Goal: Communication & Community: Answer question/provide support

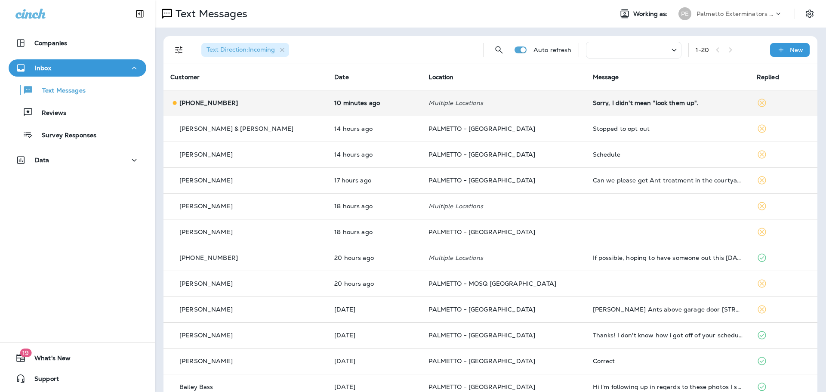
click at [658, 111] on td "Sorry, I didn't mean "look them up"." at bounding box center [668, 103] width 164 height 26
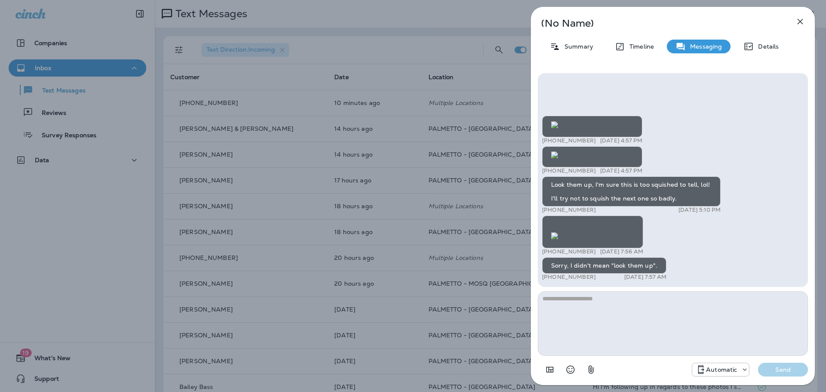
scroll to position [-613, 0]
click at [803, 23] on icon "button" at bounding box center [800, 21] width 10 height 10
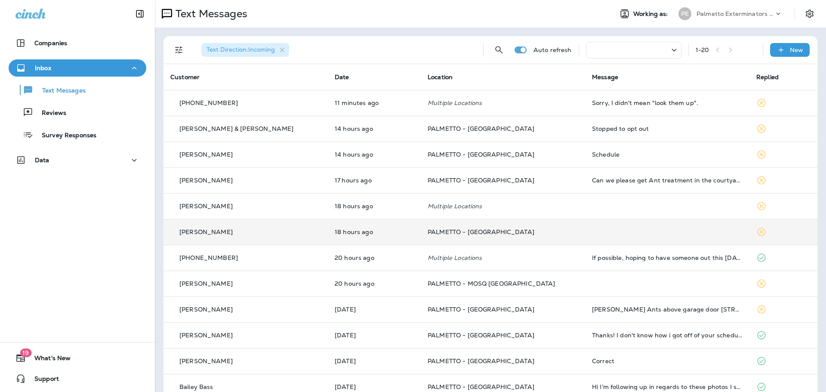
click at [597, 232] on td at bounding box center [667, 232] width 164 height 26
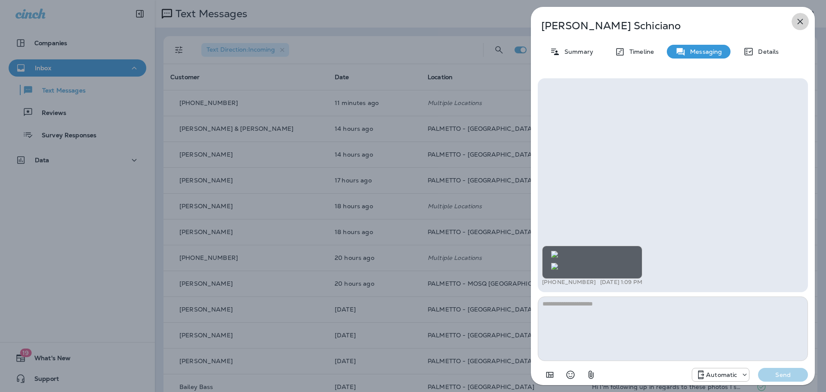
click at [800, 19] on icon "button" at bounding box center [800, 21] width 10 height 10
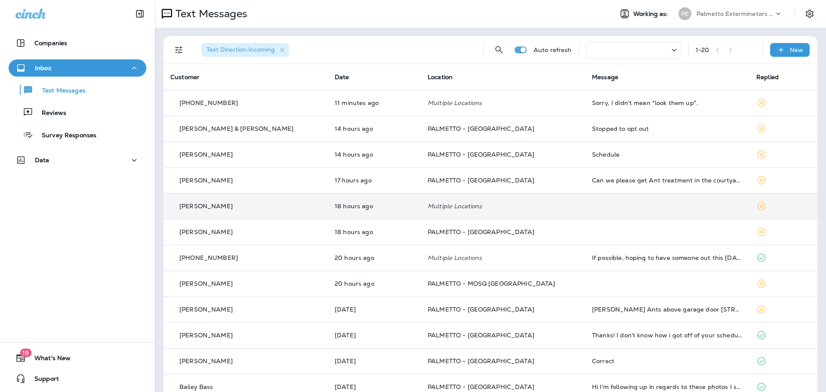
click at [646, 209] on td at bounding box center [667, 206] width 164 height 26
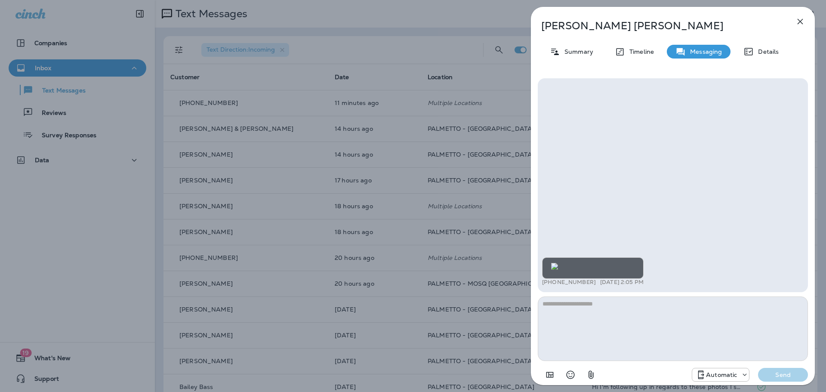
click at [803, 23] on icon "button" at bounding box center [801, 22] width 6 height 6
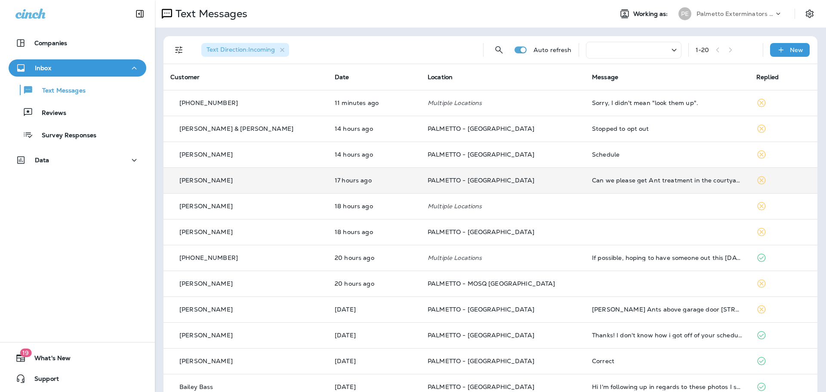
click at [629, 181] on div "Can we please get Ant treatment in the courtyard on your next visit?" at bounding box center [667, 180] width 151 height 7
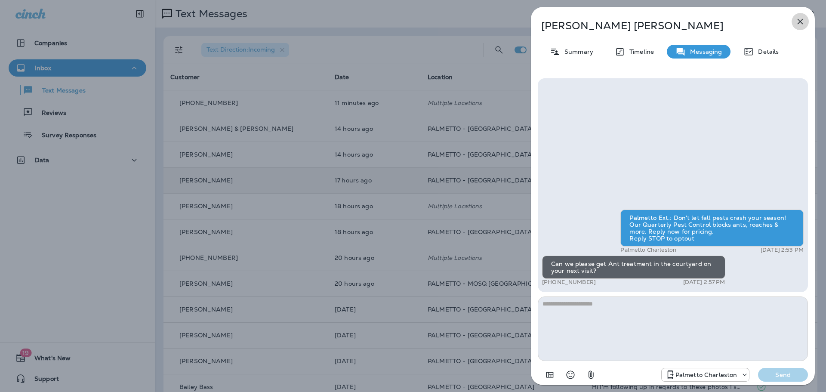
click at [799, 22] on icon "button" at bounding box center [800, 21] width 10 height 10
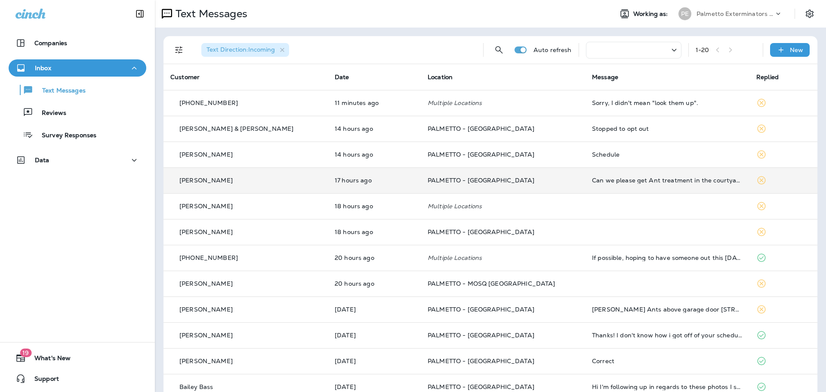
click at [604, 154] on div "Schedule" at bounding box center [667, 154] width 151 height 7
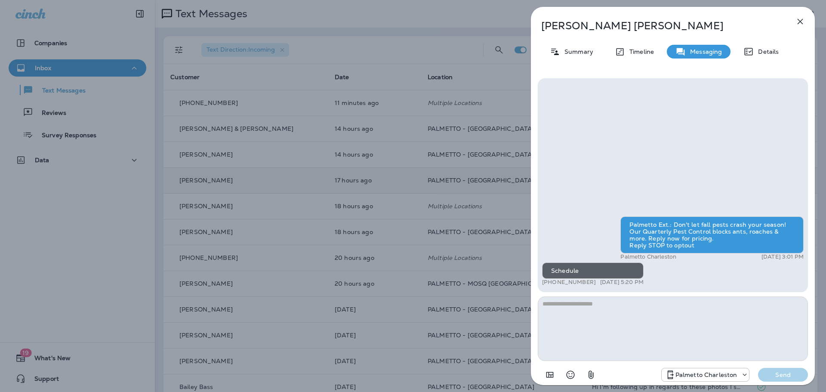
click at [799, 20] on icon "button" at bounding box center [801, 22] width 6 height 6
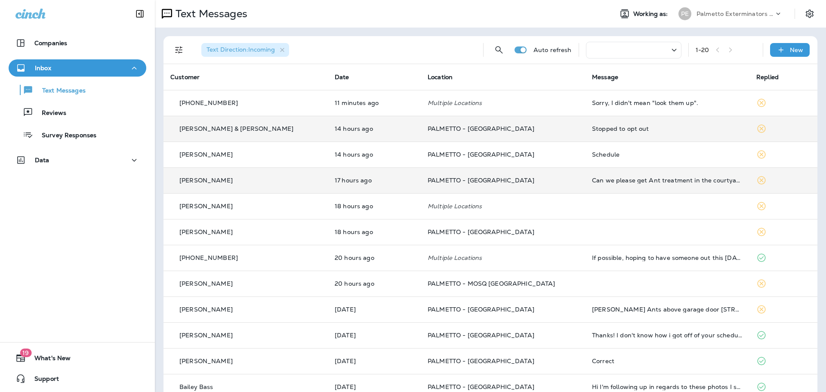
click at [599, 130] on div "Stopped to opt out" at bounding box center [667, 128] width 151 height 7
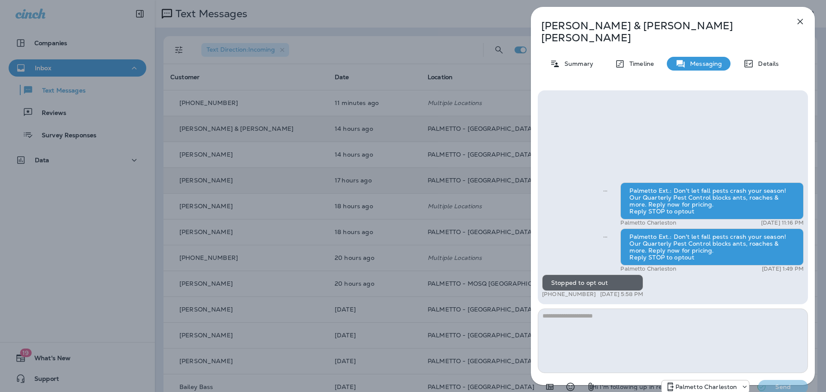
click at [803, 19] on icon "button" at bounding box center [801, 22] width 6 height 6
